Goal: Information Seeking & Learning: Learn about a topic

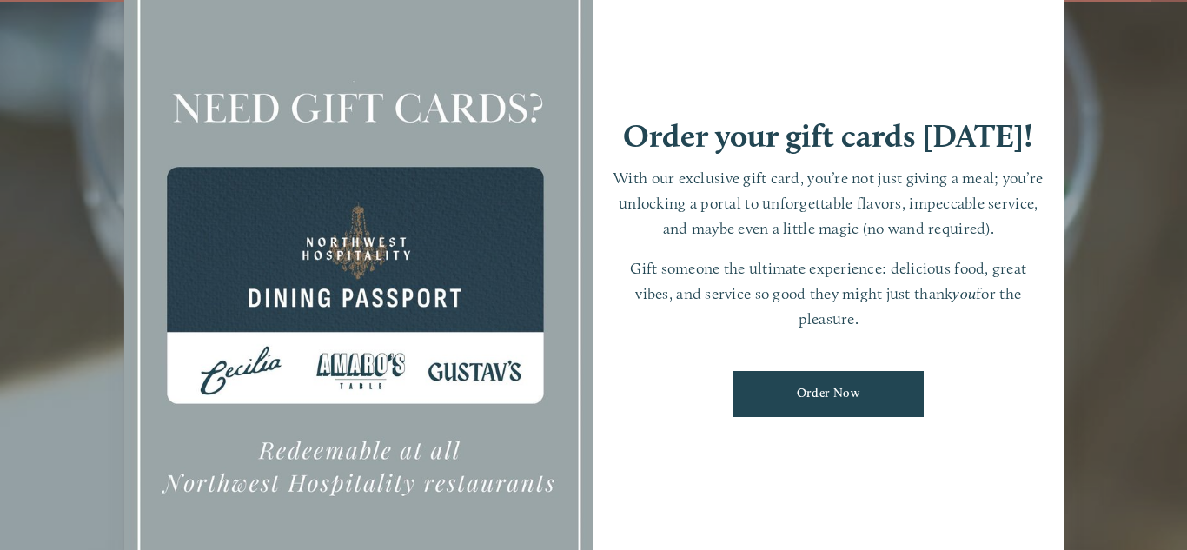
scroll to position [37, 0]
click at [724, 36] on div "Order your gift cards [DATE]! With our exclusive gift card, you’re not just giv…" at bounding box center [829, 275] width 470 height 658
click at [1187, 183] on div at bounding box center [593, 275] width 1187 height 550
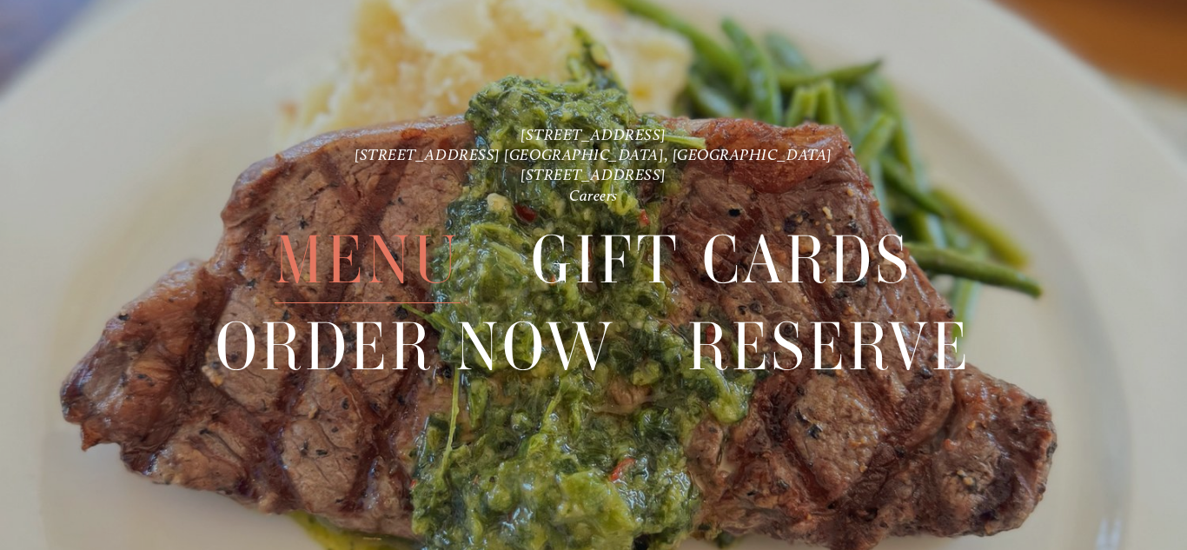
click at [376, 271] on span "Menu" at bounding box center [367, 260] width 185 height 86
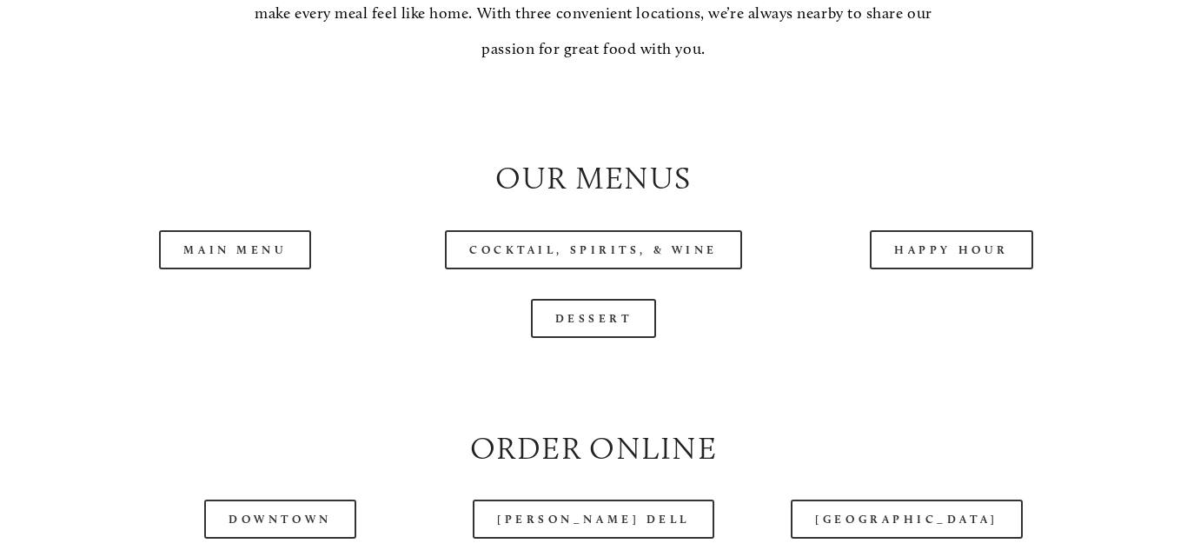
scroll to position [1634, 0]
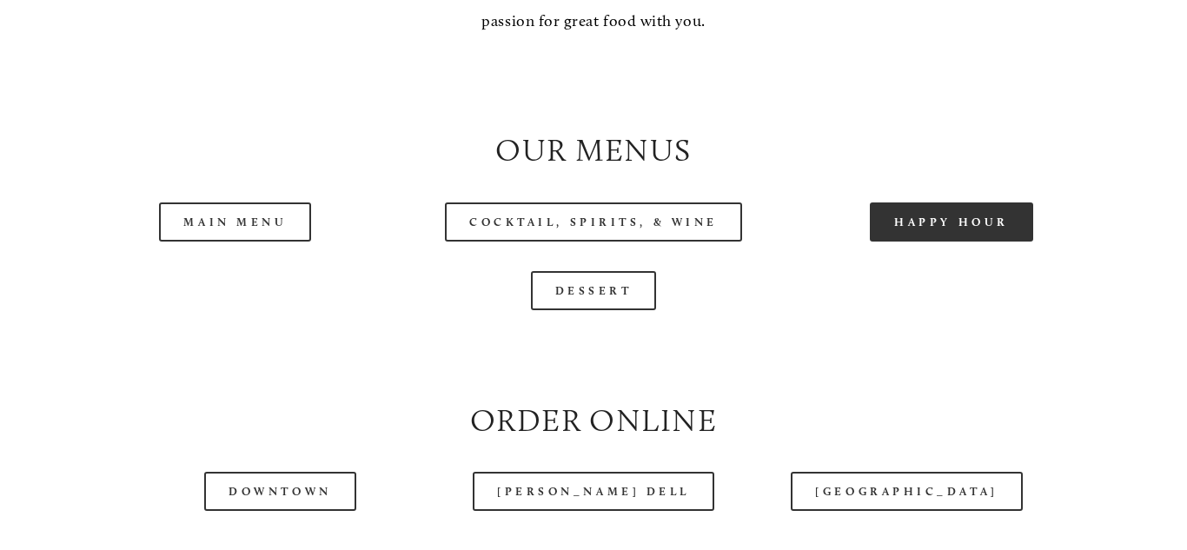
click at [929, 230] on link "Happy Hour" at bounding box center [951, 222] width 163 height 39
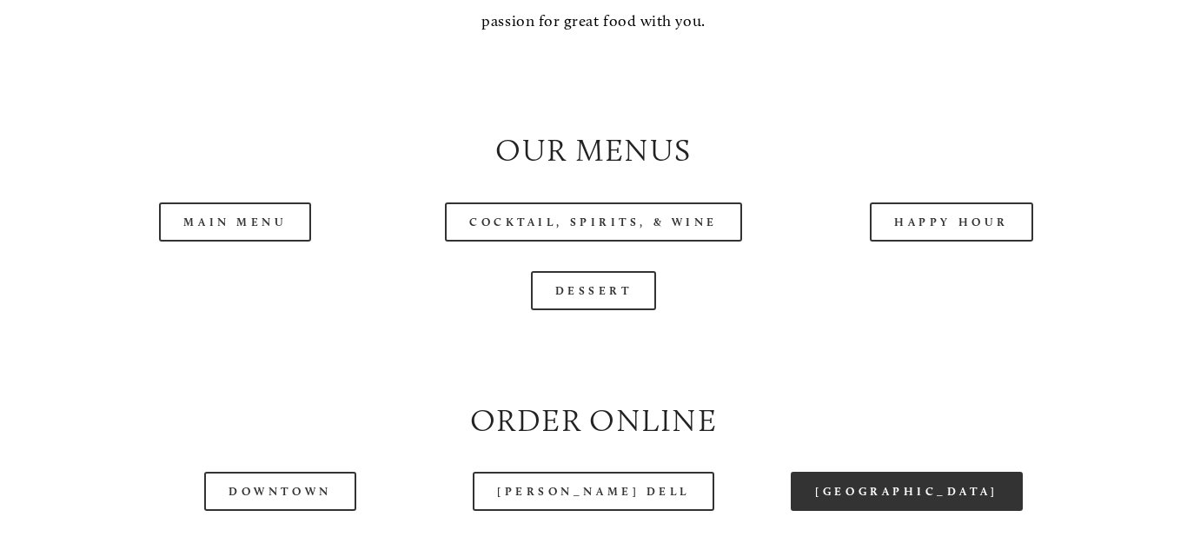
click at [850, 482] on link "[GEOGRAPHIC_DATA]" at bounding box center [906, 491] width 231 height 39
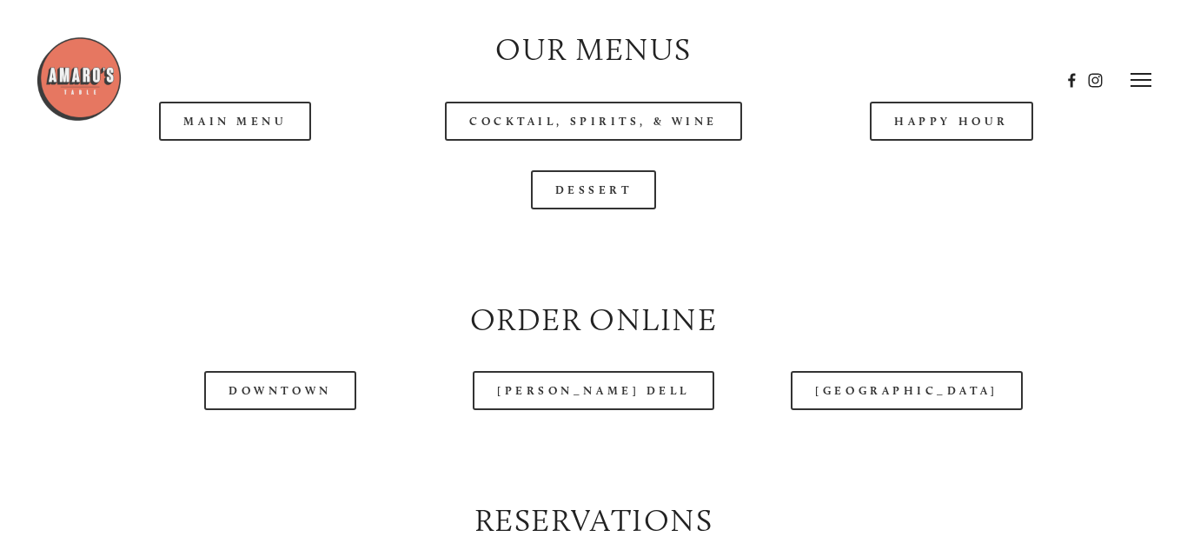
scroll to position [1704, 0]
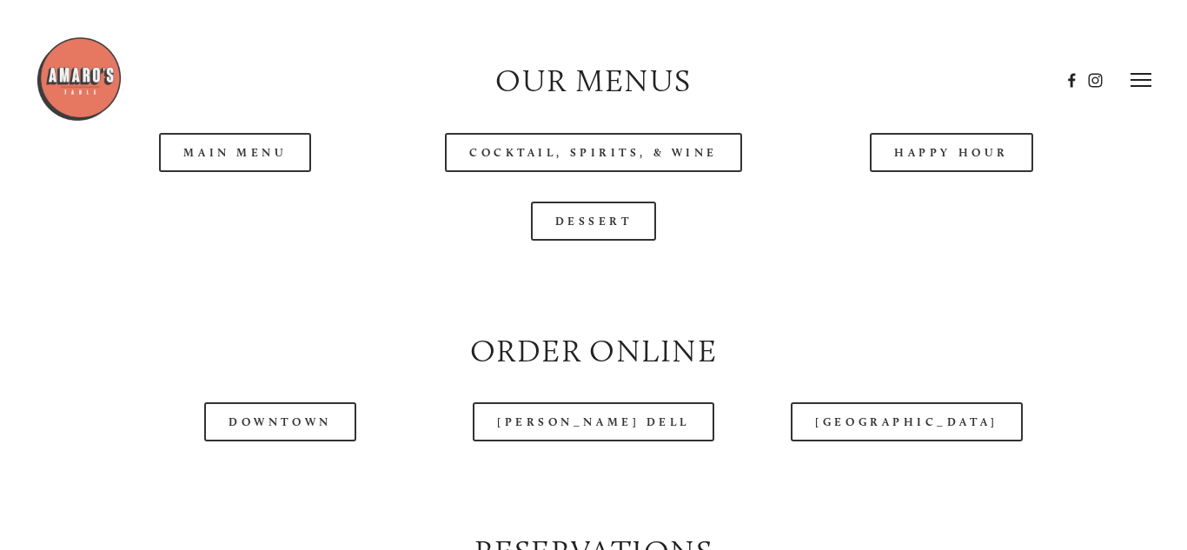
click at [197, 160] on header "Menu Order Now Visit Gallery 0" at bounding box center [594, 80] width 1116 height 161
click at [223, 152] on header "Menu Order Now Visit Gallery 0" at bounding box center [594, 80] width 1116 height 161
click at [232, 153] on header "Menu Order Now Visit Gallery 0" at bounding box center [594, 80] width 1116 height 161
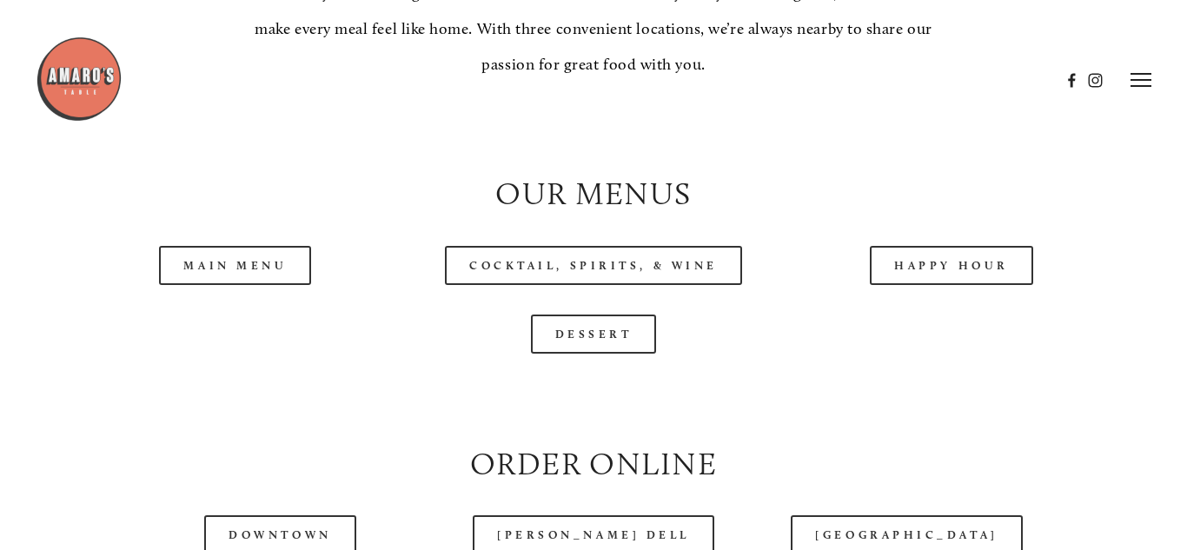
scroll to position [1565, 0]
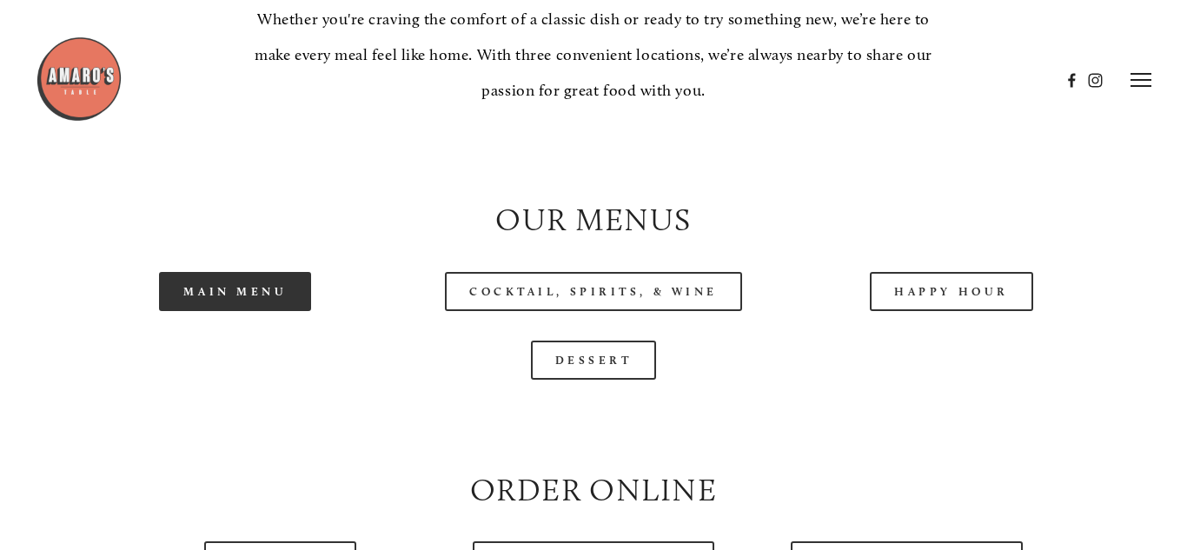
click at [258, 297] on link "Main Menu" at bounding box center [235, 291] width 152 height 39
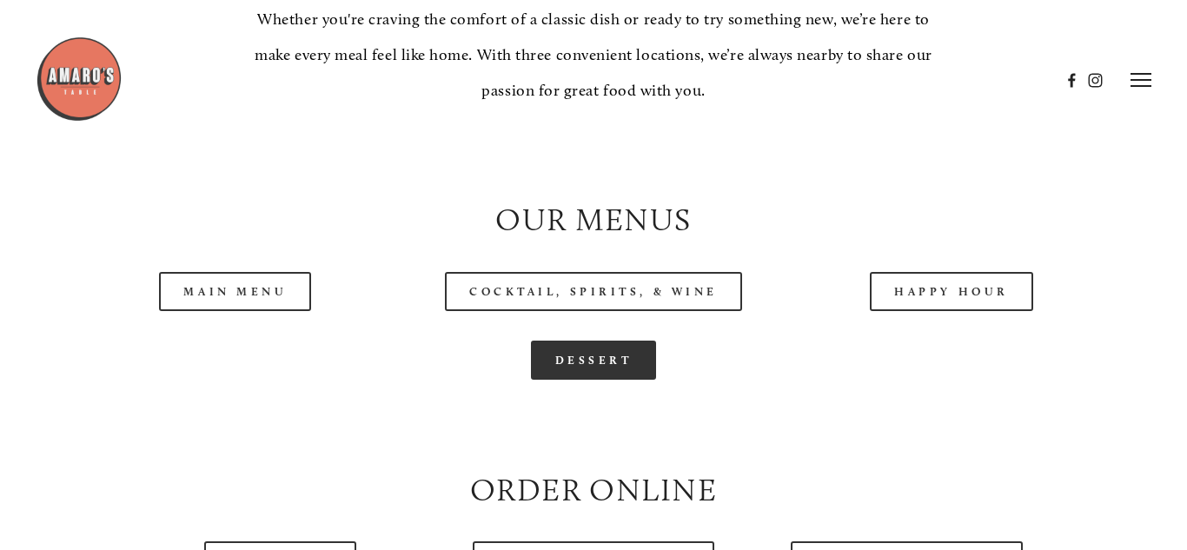
click at [592, 355] on link "Dessert" at bounding box center [594, 360] width 126 height 39
